Goal: Navigation & Orientation: Understand site structure

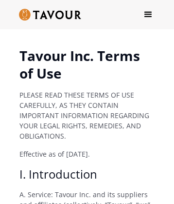
scroll to position [20320, 0]
